Goal: Navigation & Orientation: Go to known website

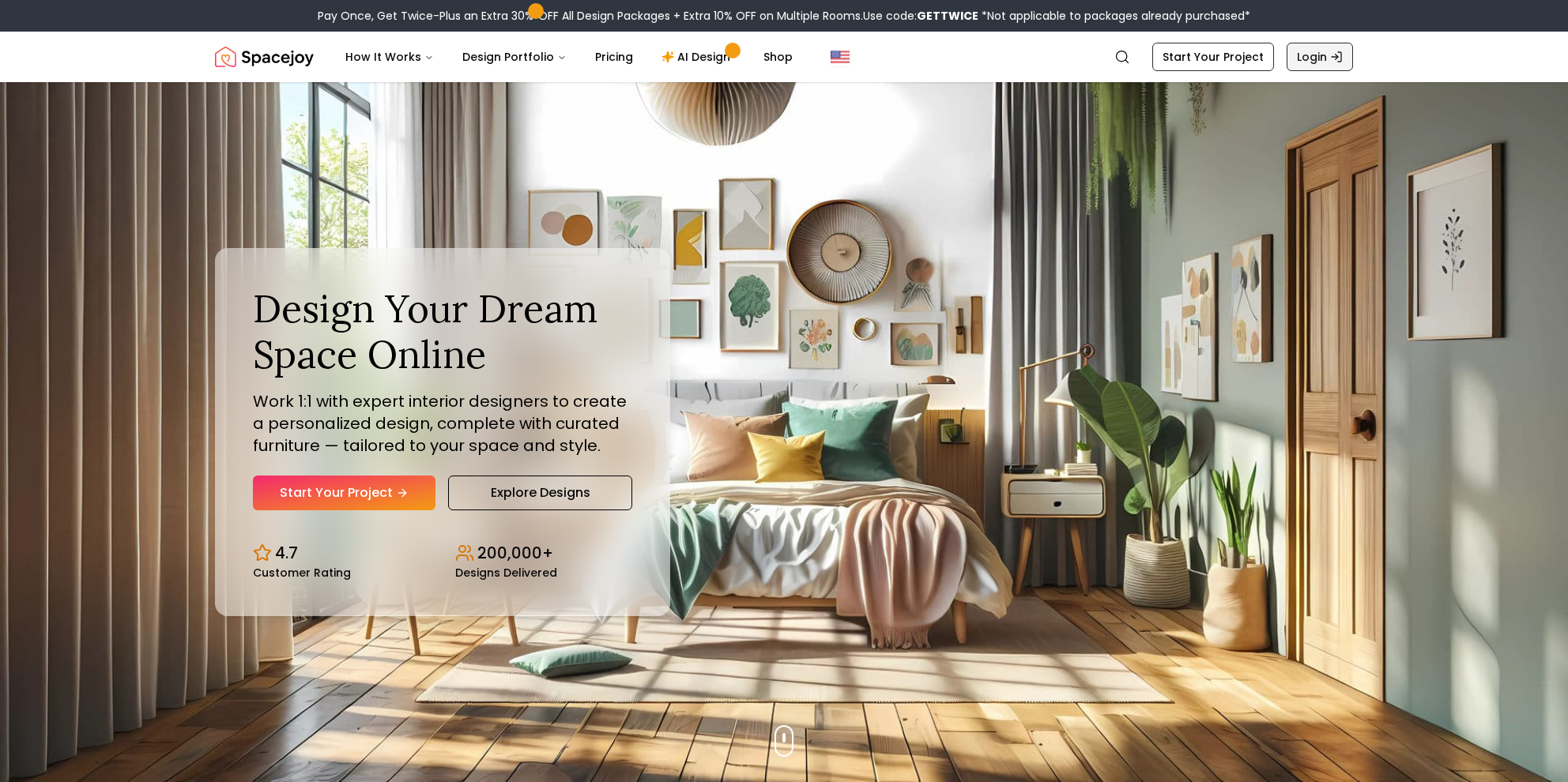
click at [1299, 55] on link "Login" at bounding box center [1319, 57] width 66 height 29
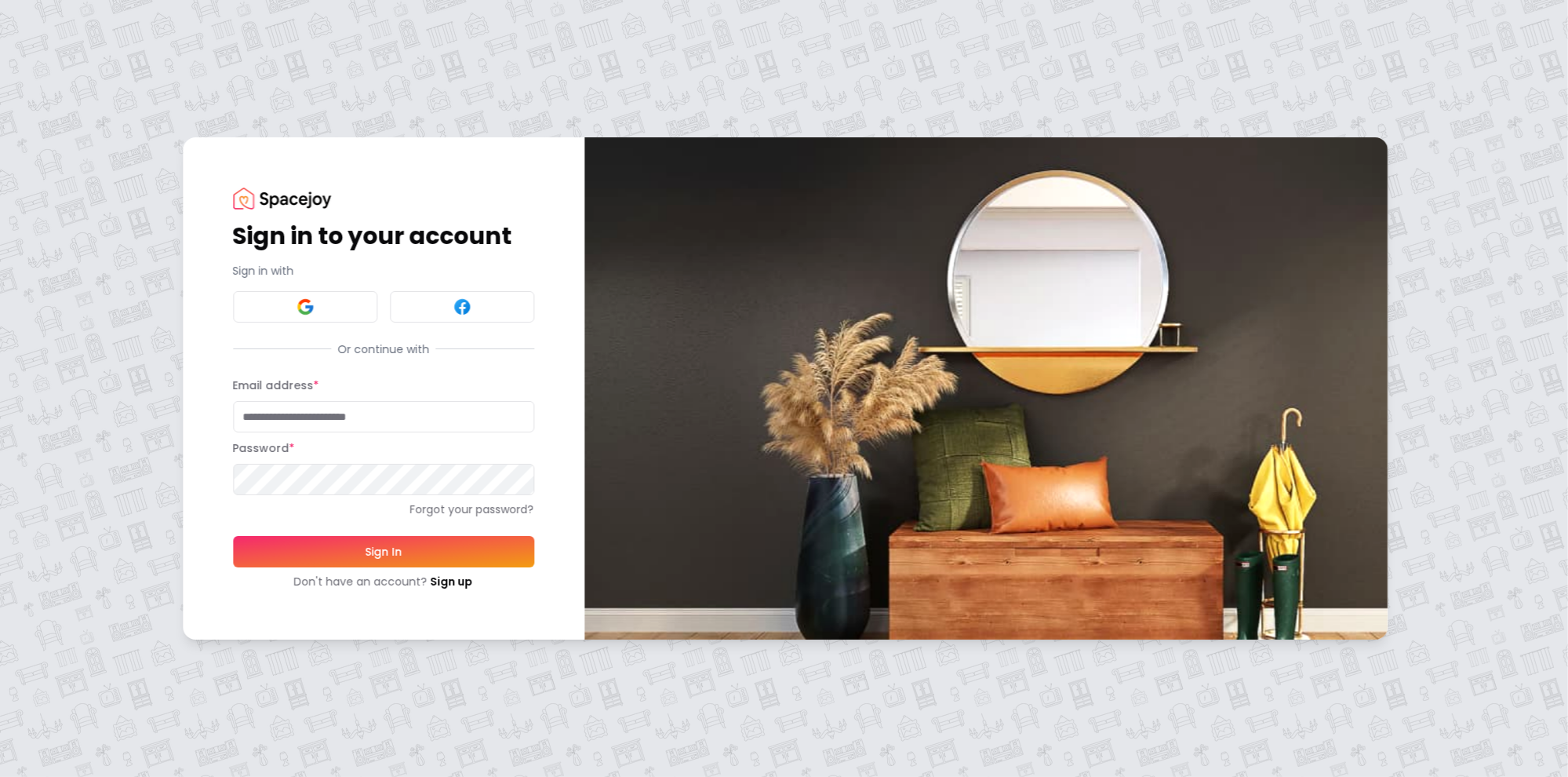
type input "**********"
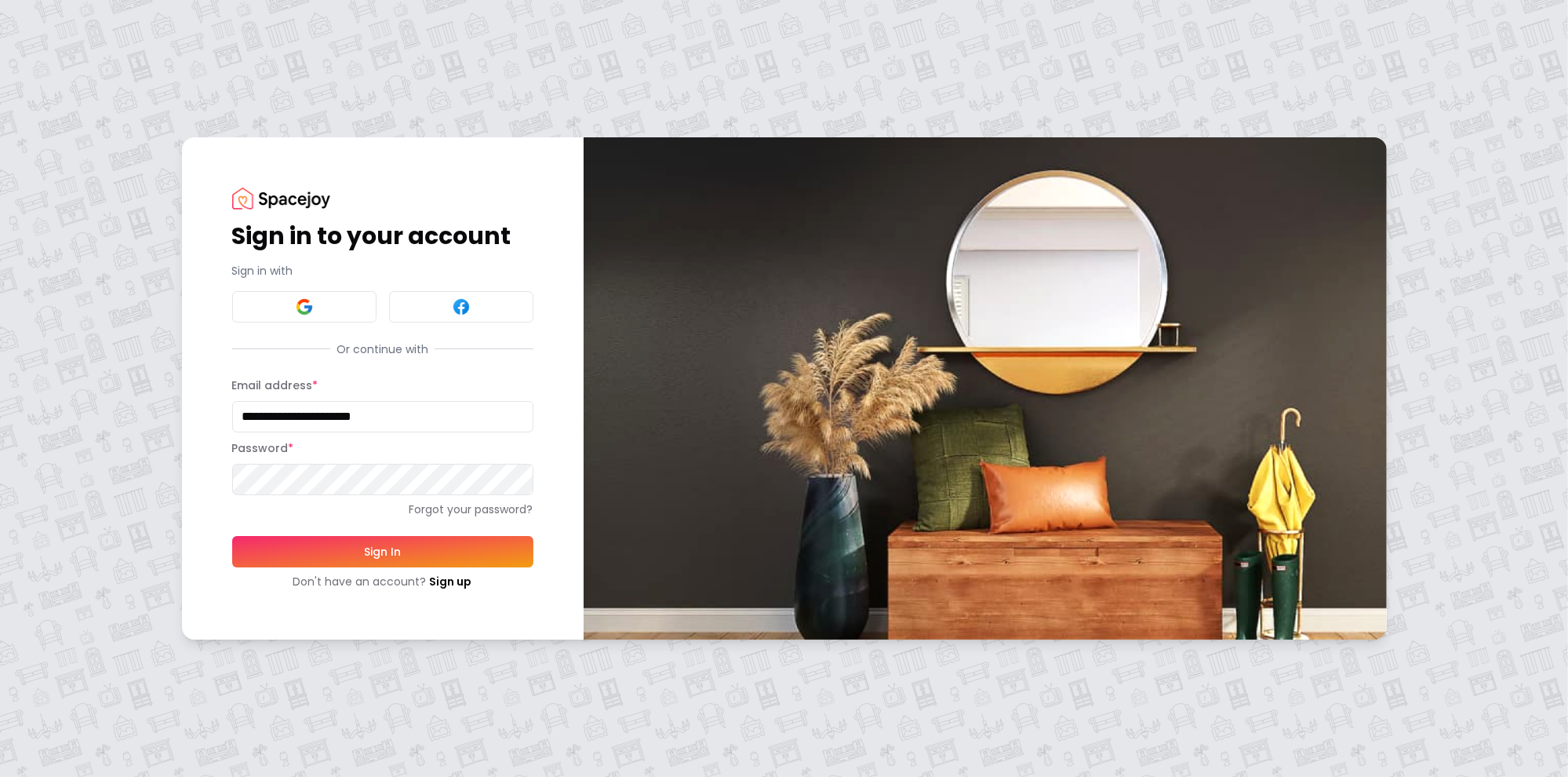
click at [369, 551] on button "Sign In" at bounding box center [382, 552] width 301 height 32
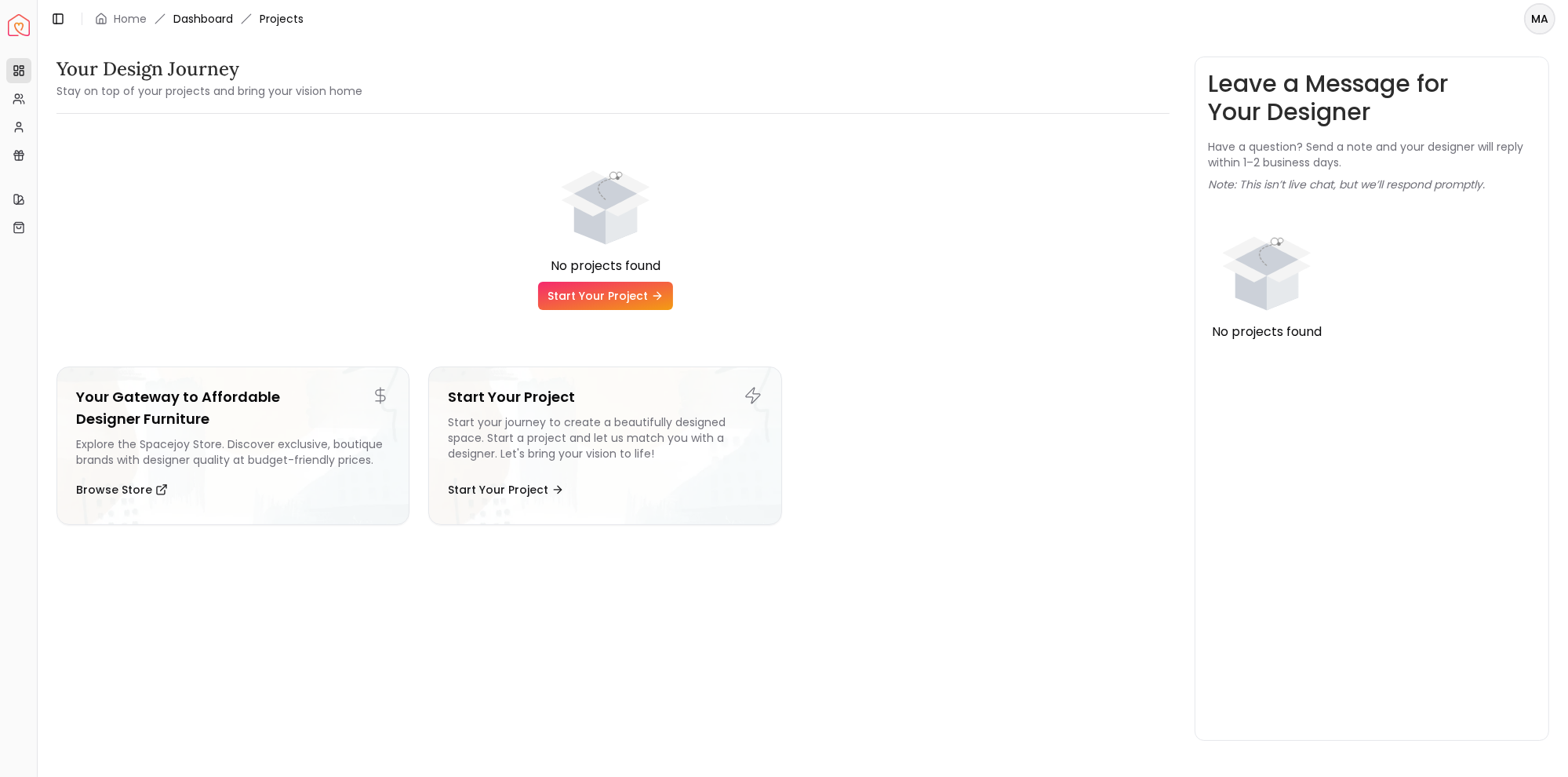
click at [206, 16] on link "Dashboard" at bounding box center [203, 18] width 60 height 16
click at [130, 17] on link "Home" at bounding box center [130, 18] width 33 height 16
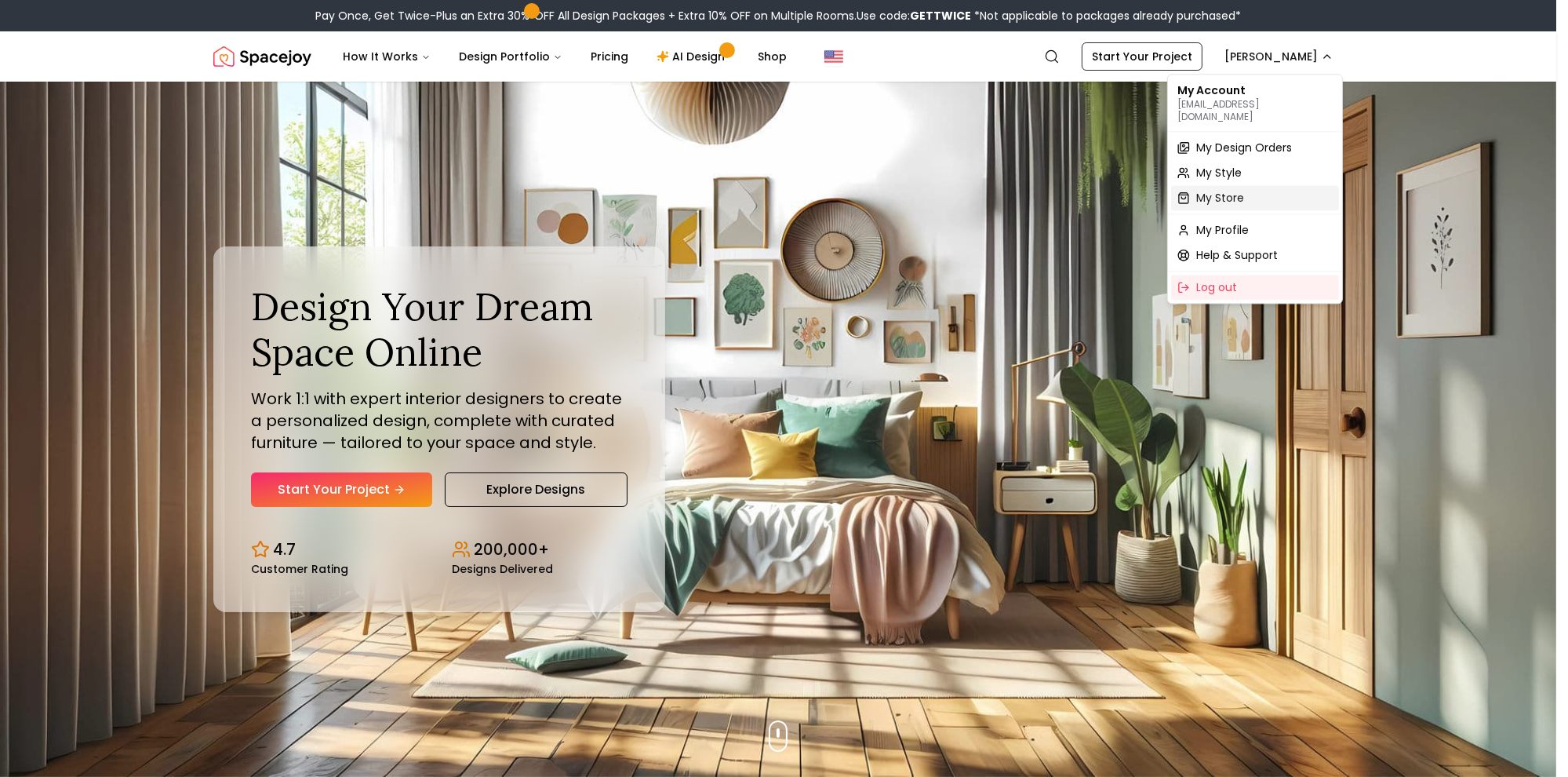
click at [1228, 190] on span "My Store" at bounding box center [1219, 198] width 47 height 16
